Goal: Task Accomplishment & Management: Manage account settings

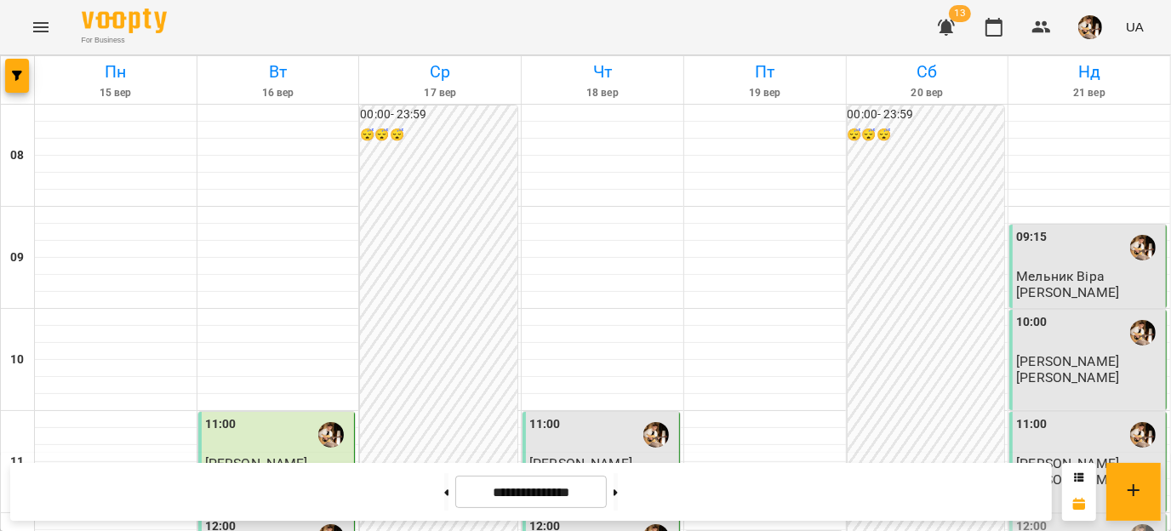
scroll to position [258, 0]
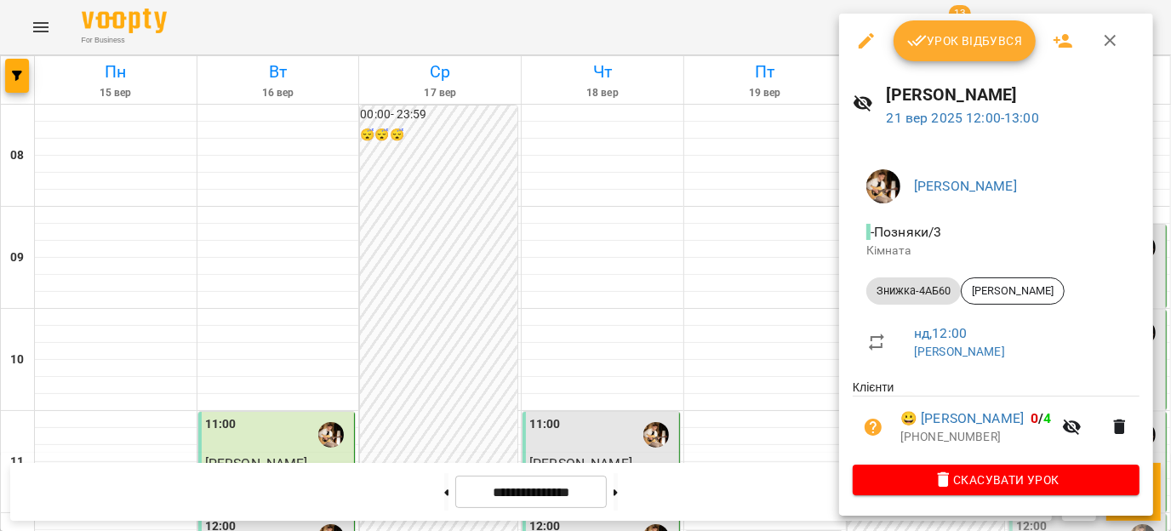
click at [989, 48] on span "Урок відбувся" at bounding box center [965, 41] width 116 height 20
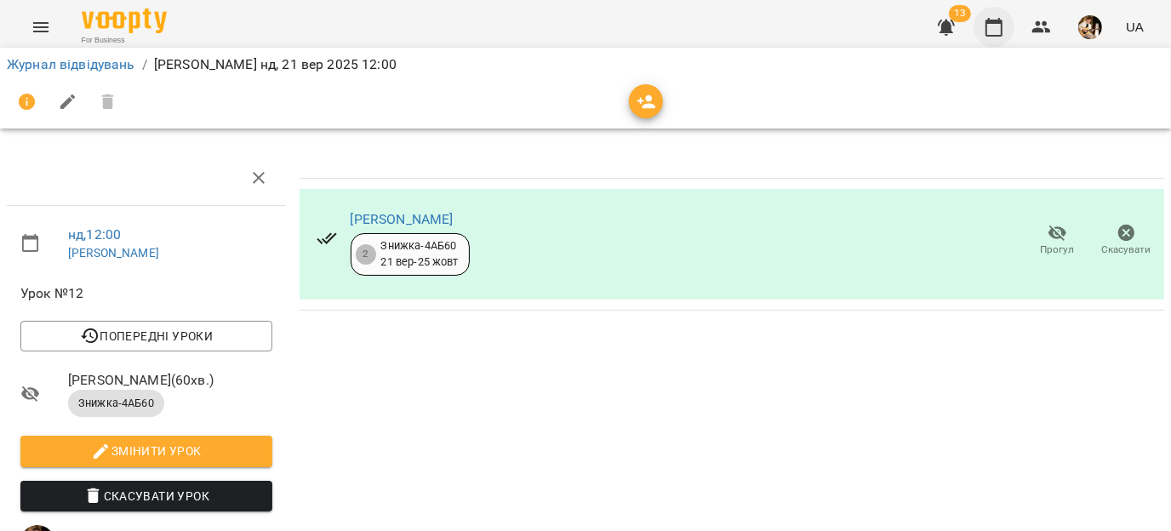
click at [999, 35] on icon "button" at bounding box center [993, 27] width 17 height 19
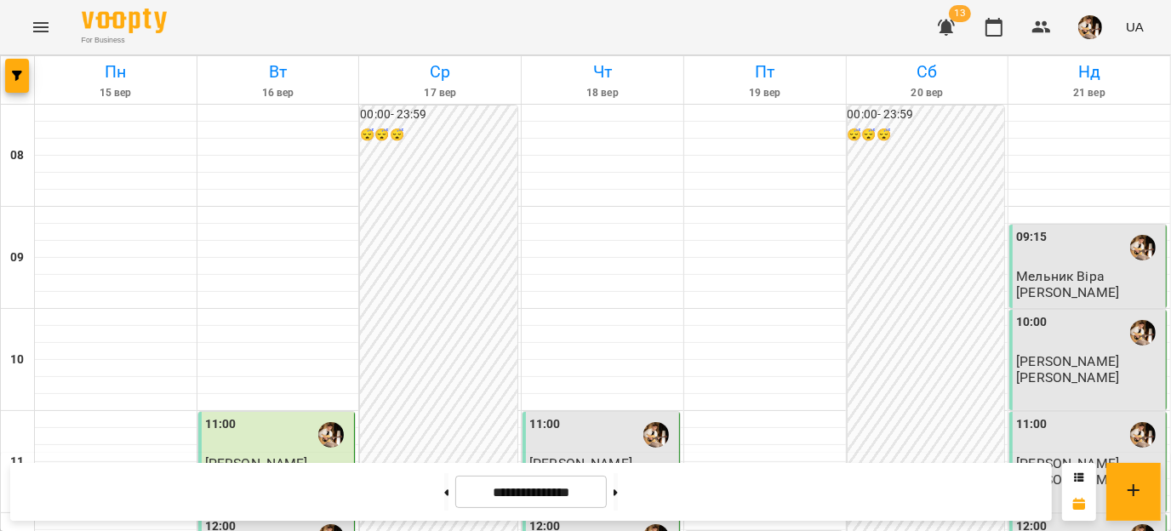
scroll to position [414, 0]
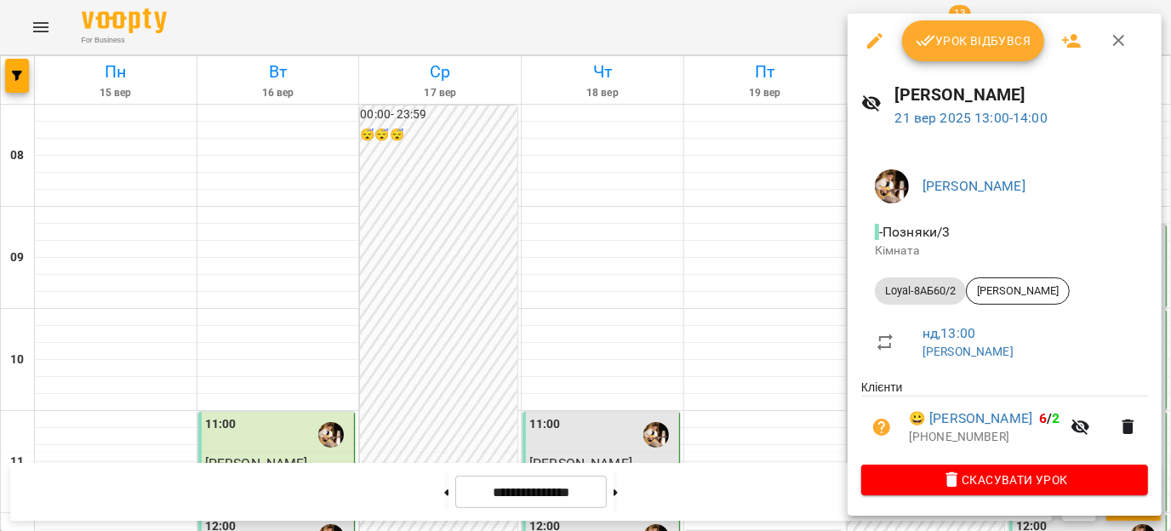
click at [984, 47] on span "Урок відбувся" at bounding box center [974, 41] width 116 height 20
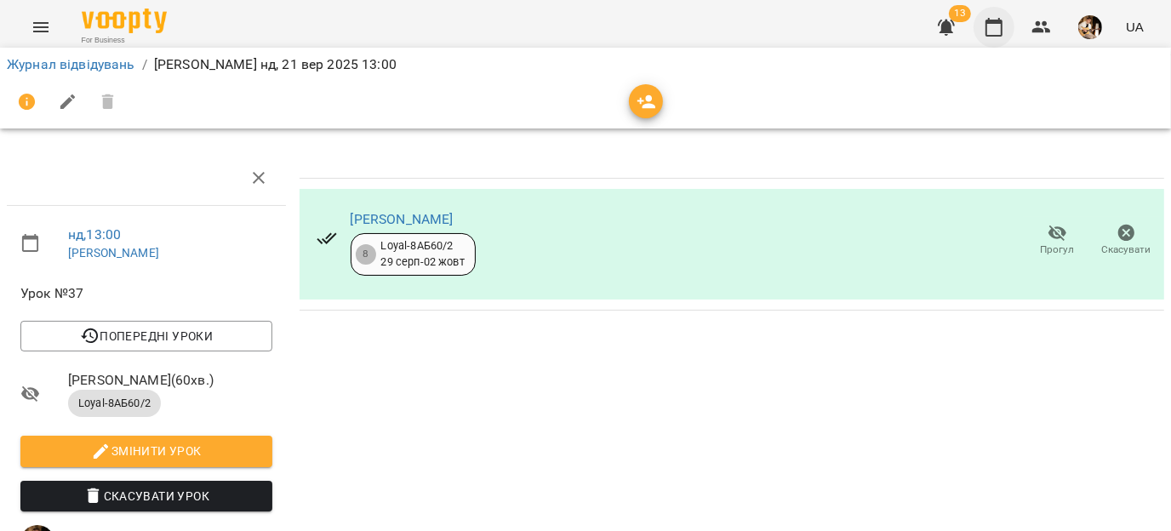
click at [990, 35] on icon "button" at bounding box center [993, 27] width 17 height 19
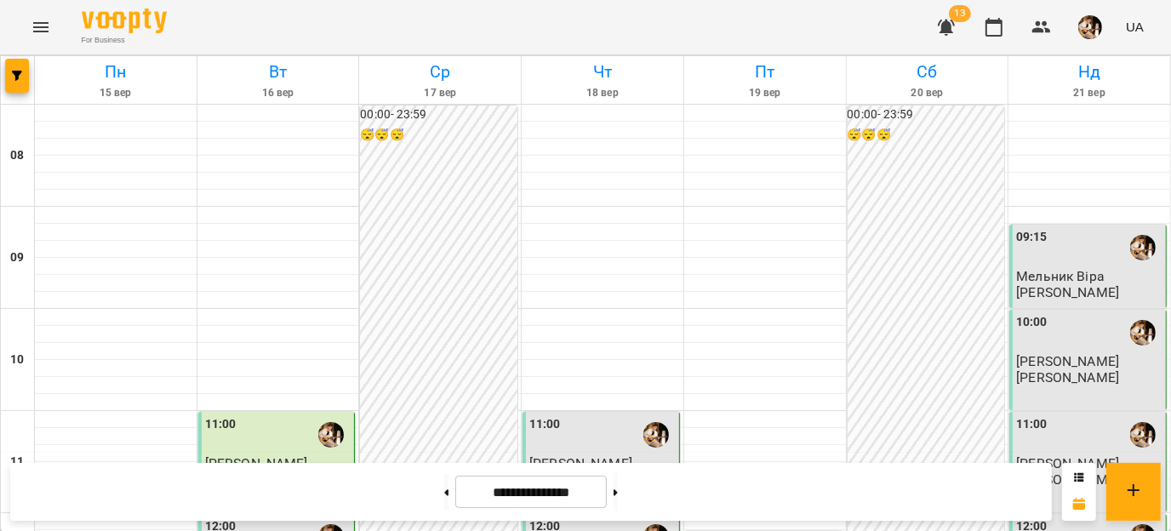
scroll to position [531, 0]
